Goal: Check status: Check status

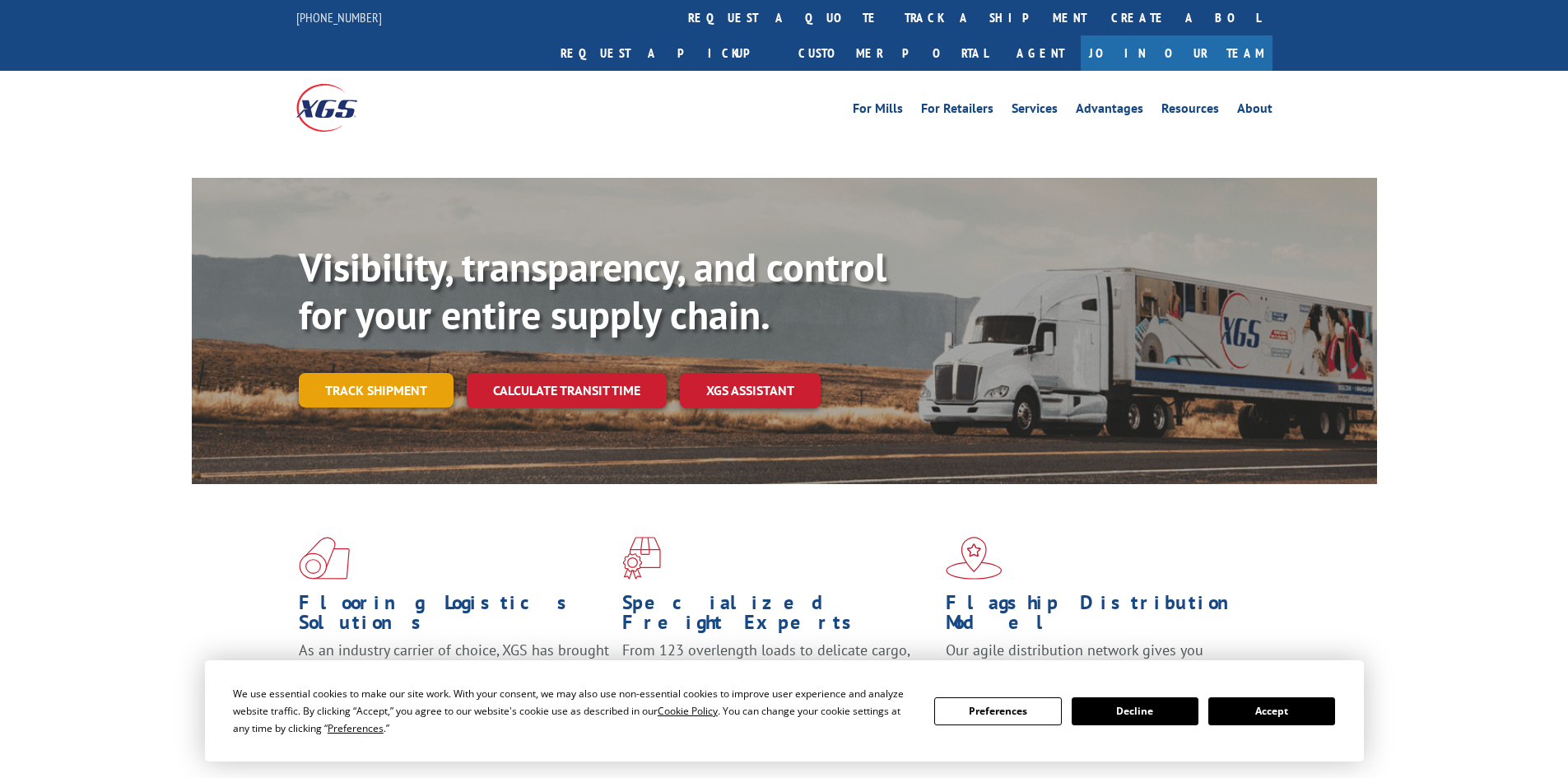
click at [414, 357] on div "Visibility, transparency, and control for your entire supply chain. Track shipm…" at bounding box center [838, 359] width 1079 height 230
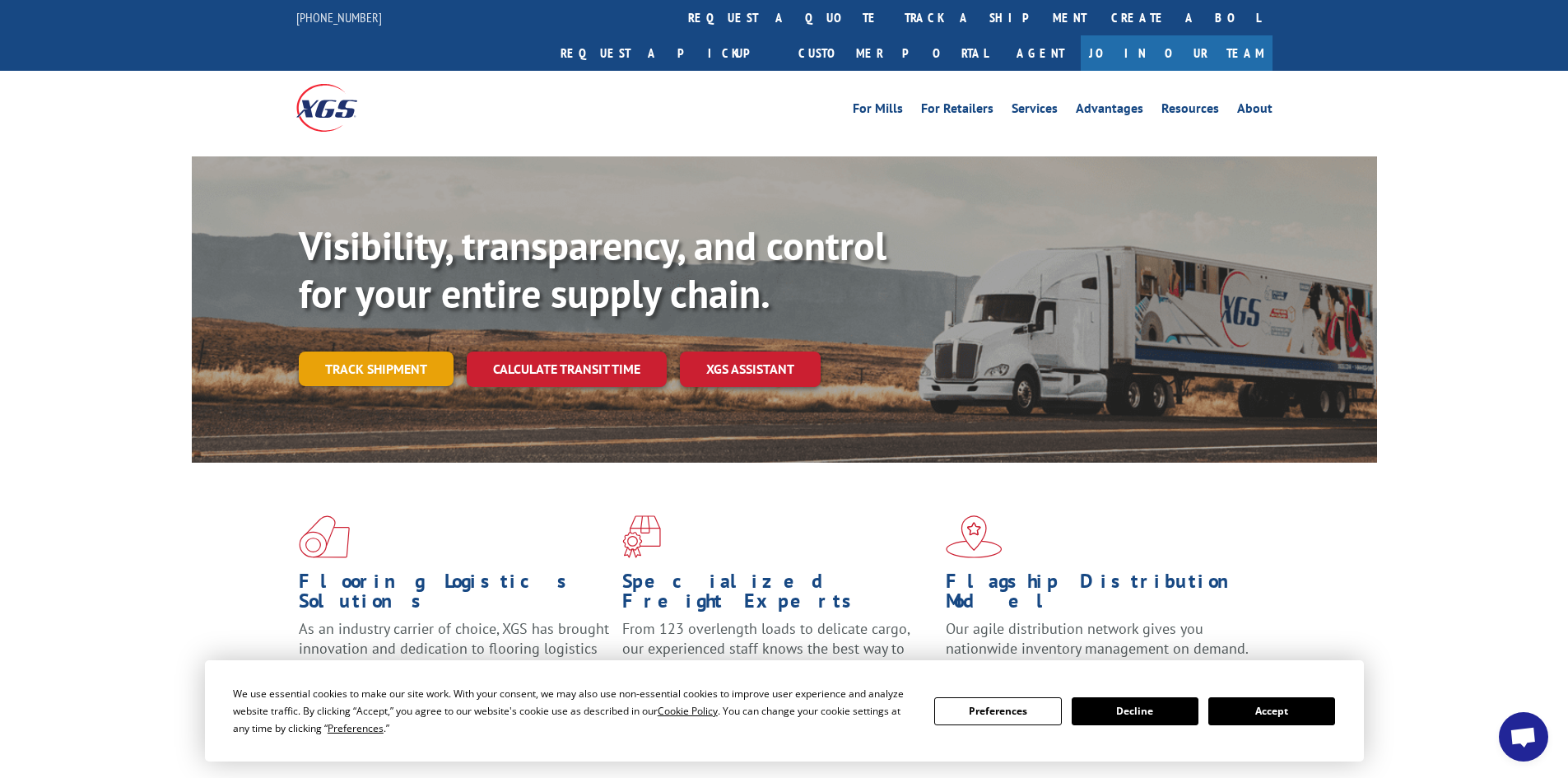
click at [418, 351] on link "Track shipment" at bounding box center [376, 369] width 155 height 35
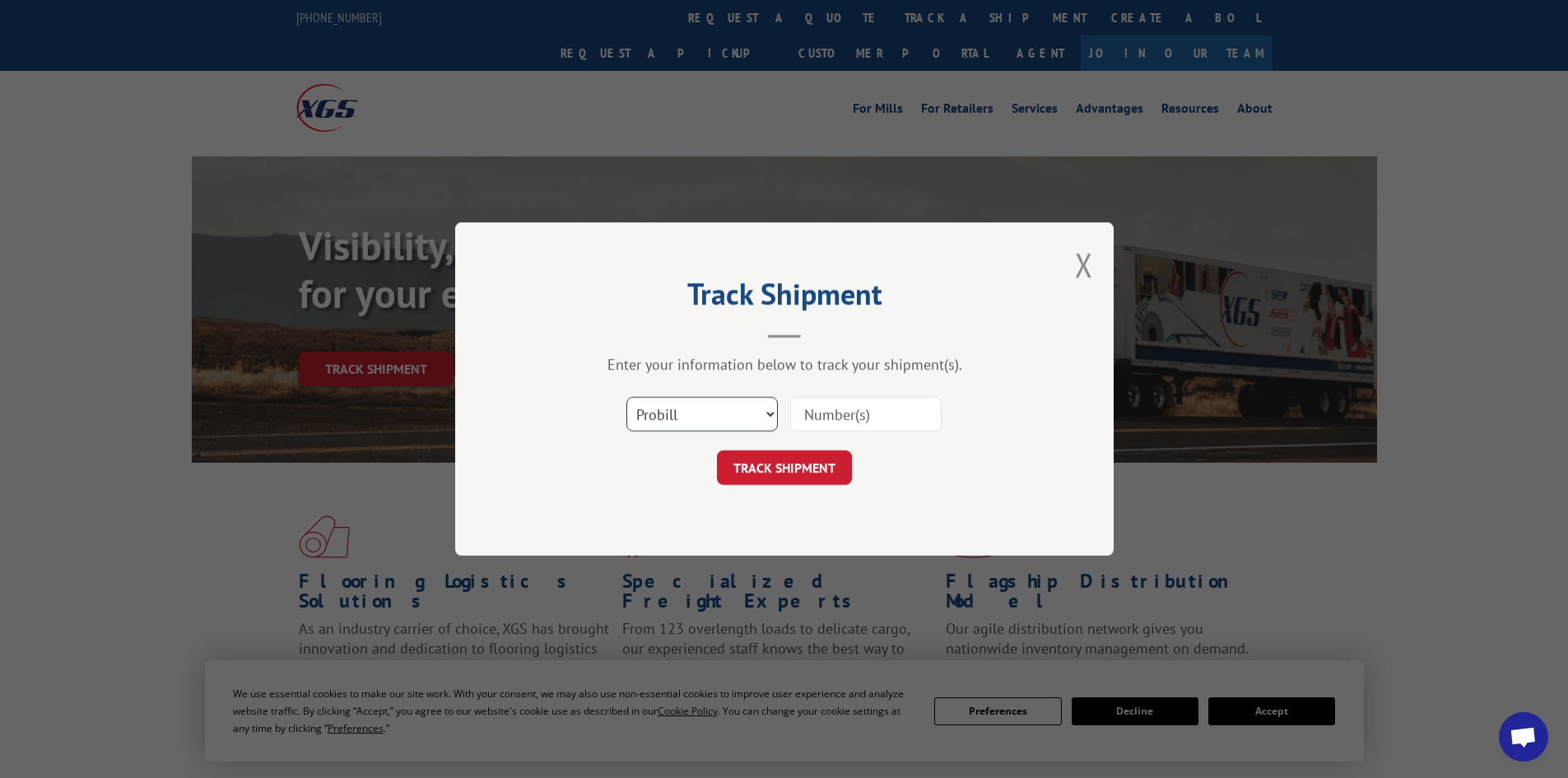
click at [722, 412] on select "Select category... Probill BOL PO" at bounding box center [702, 414] width 151 height 35
select select "bol"
click at [627, 397] on select "Select category... Probill BOL PO" at bounding box center [702, 414] width 151 height 35
paste input "15472370"
type input "15472370"
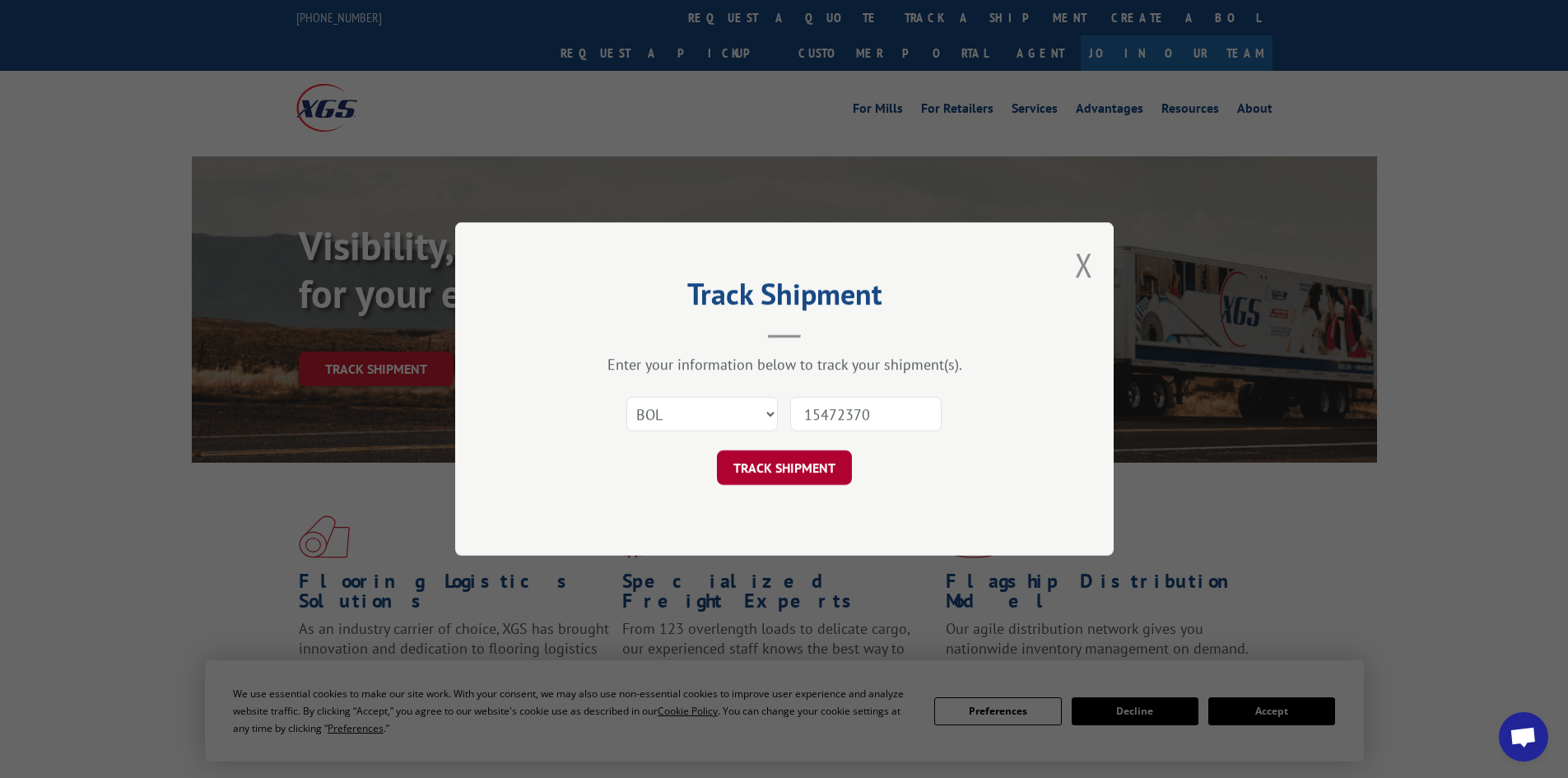
click at [815, 459] on button "TRACK SHIPMENT" at bounding box center [785, 468] width 135 height 35
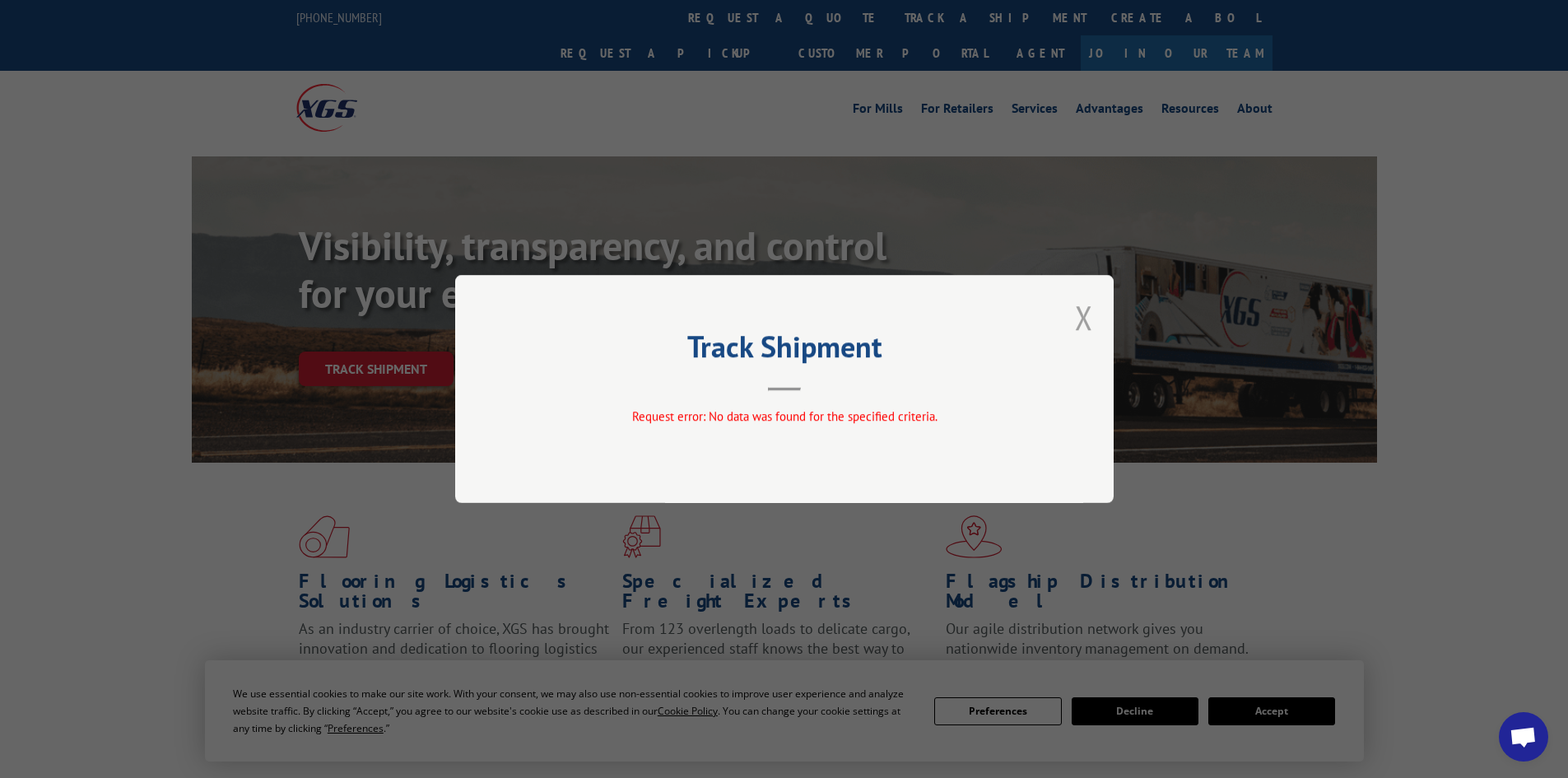
click at [1091, 319] on button "Close modal" at bounding box center [1084, 317] width 18 height 43
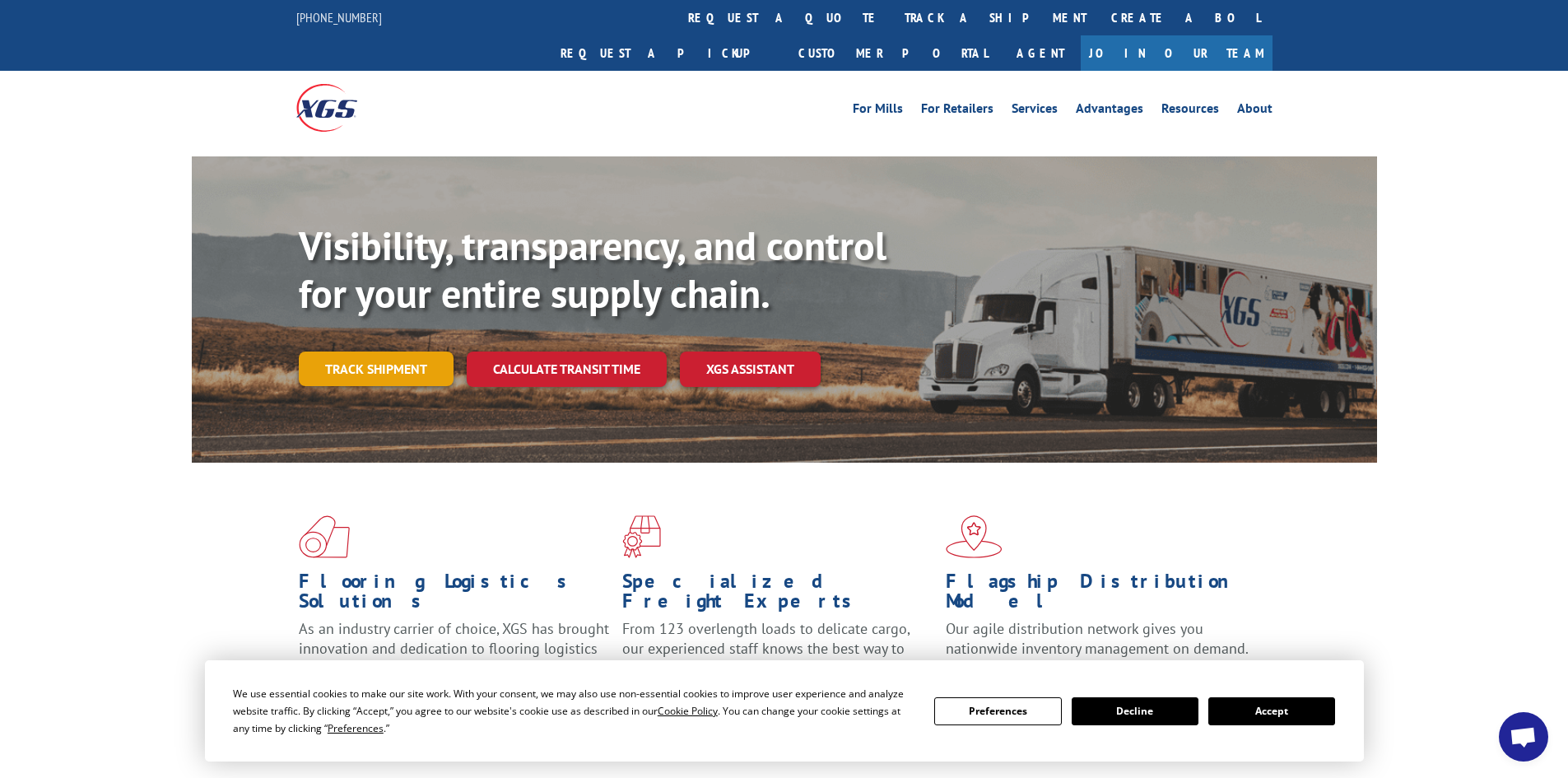
click at [409, 351] on link "Track shipment" at bounding box center [376, 369] width 155 height 35
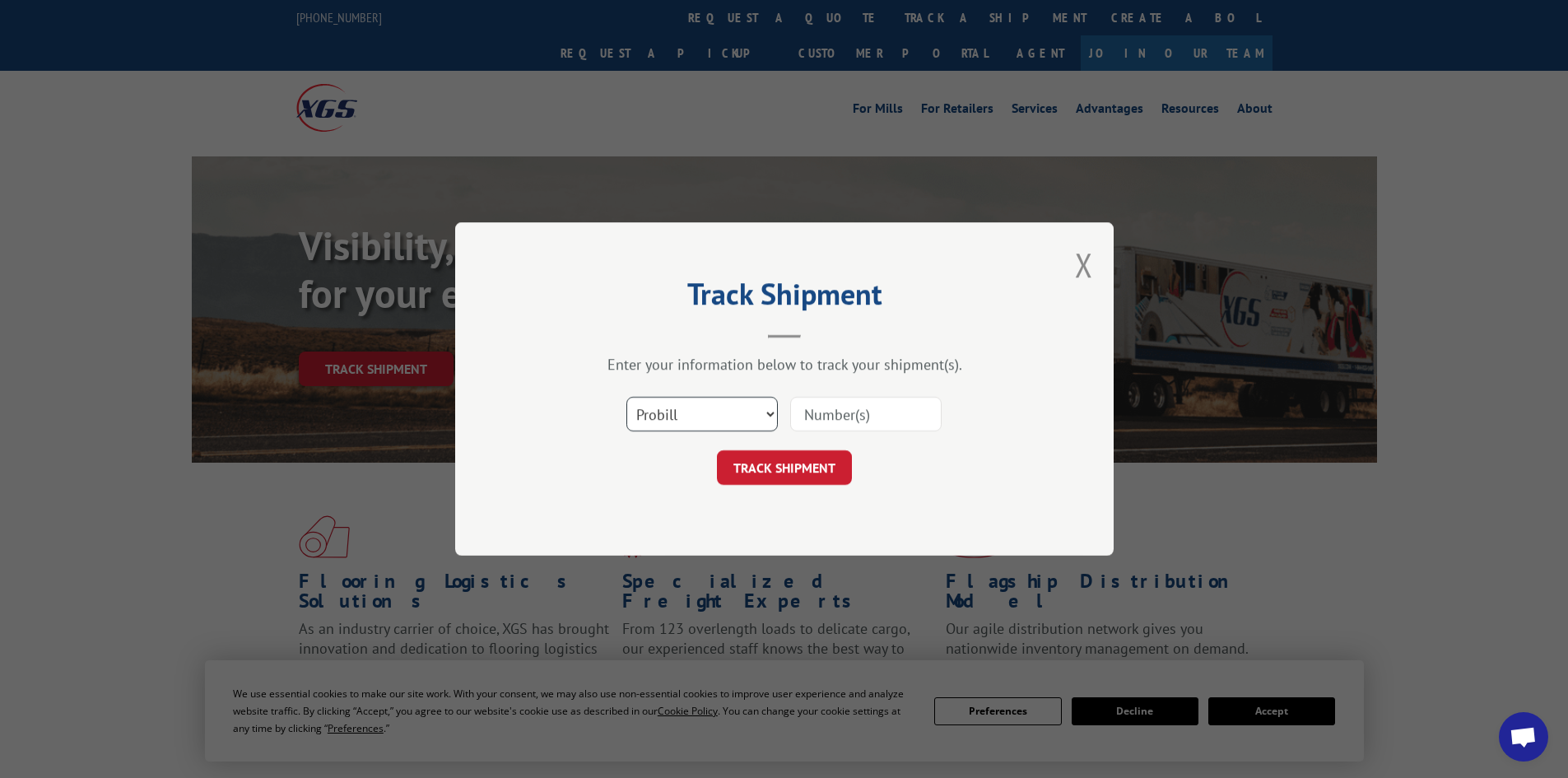
click at [741, 413] on select "Select category... Probill BOL PO" at bounding box center [702, 414] width 151 height 35
select select "po"
click at [627, 397] on select "Select category... Probill BOL PO" at bounding box center [702, 414] width 151 height 35
paste input "07508599"
type input "07508599"
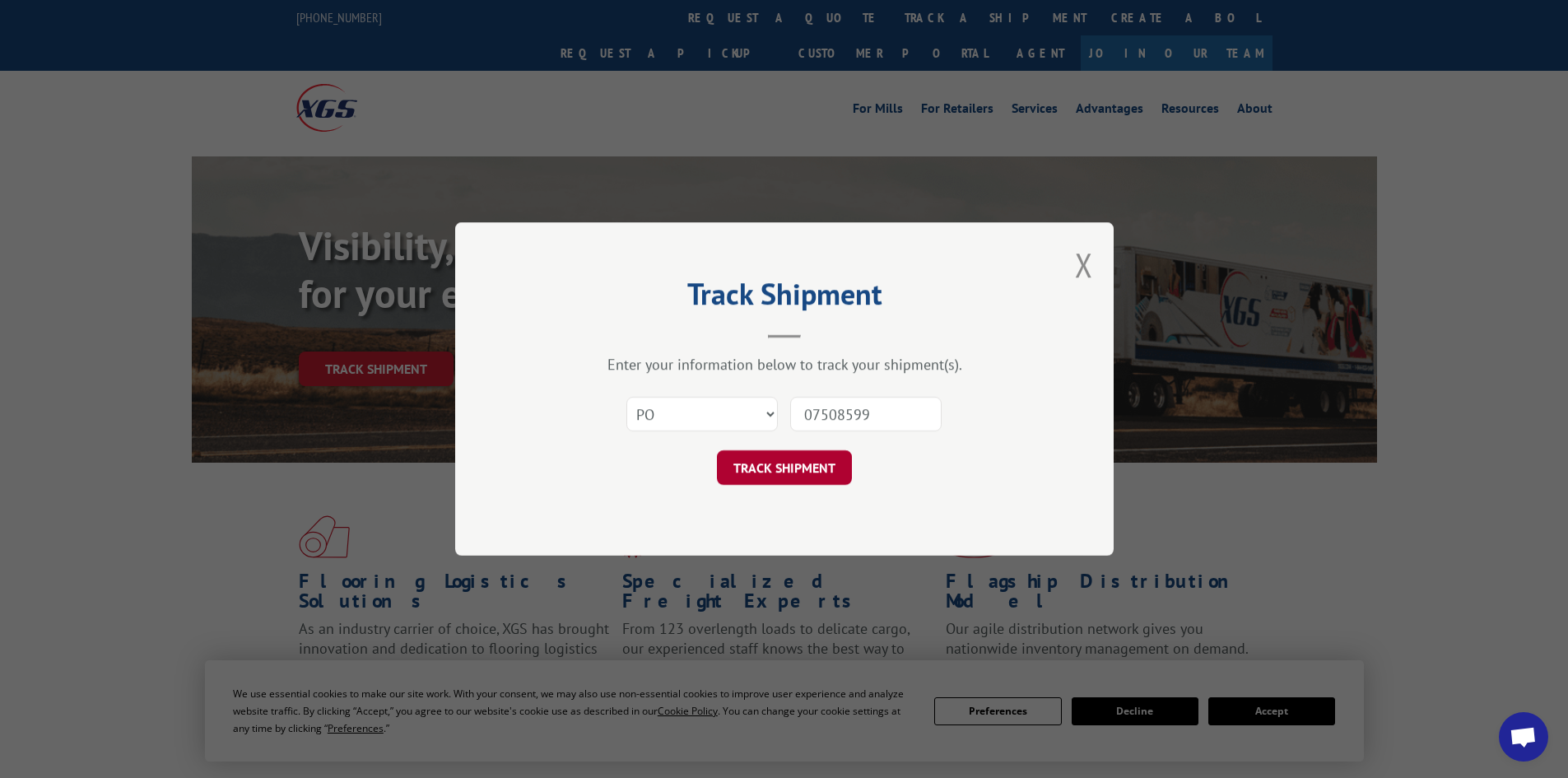
click at [803, 461] on button "TRACK SHIPMENT" at bounding box center [785, 468] width 135 height 35
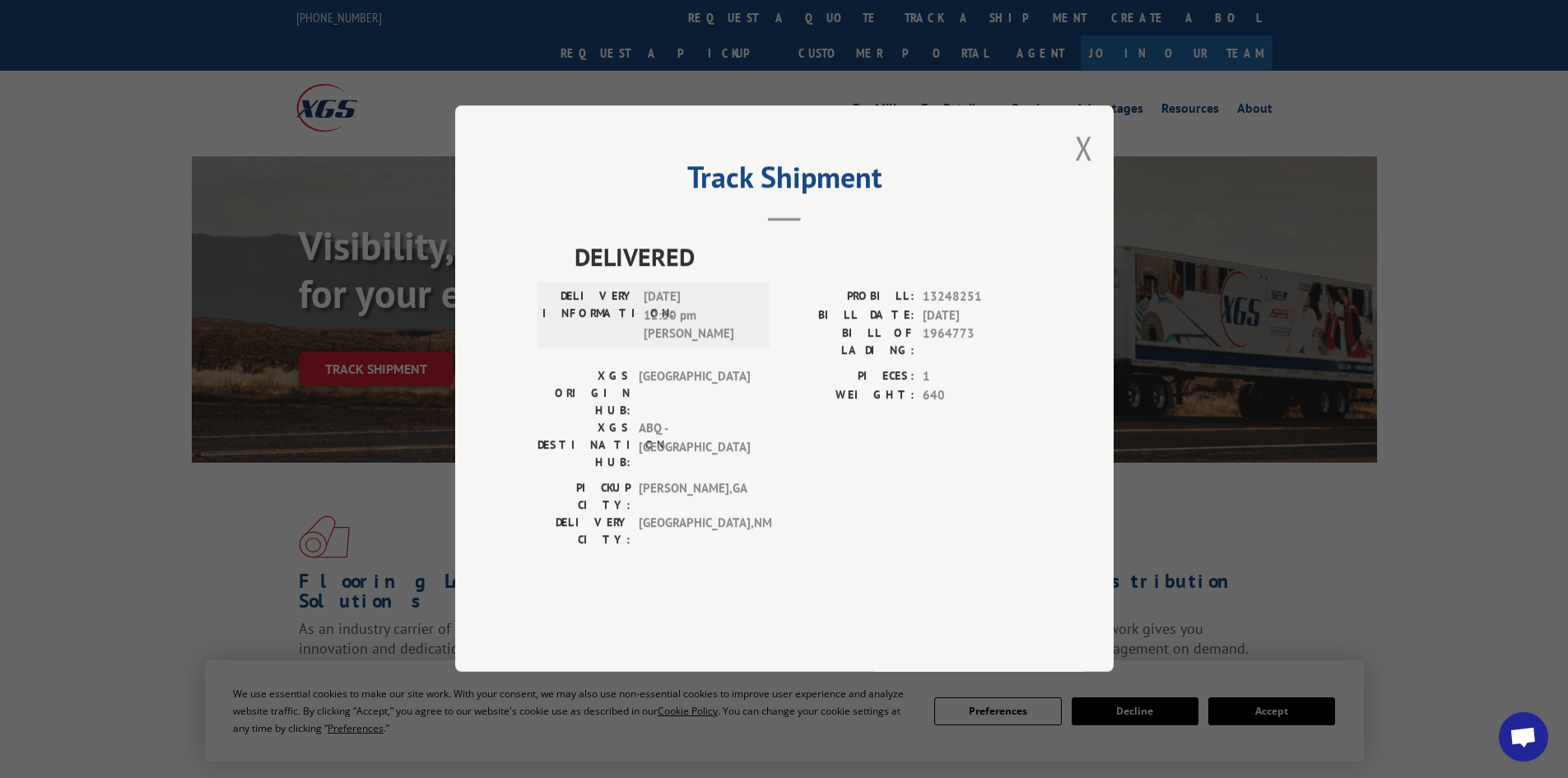
drag, startPoint x: 1090, startPoint y: 197, endPoint x: 896, endPoint y: 144, distance: 201.1
click at [1089, 170] on button "Close modal" at bounding box center [1084, 147] width 18 height 43
